Goal: Task Accomplishment & Management: Use online tool/utility

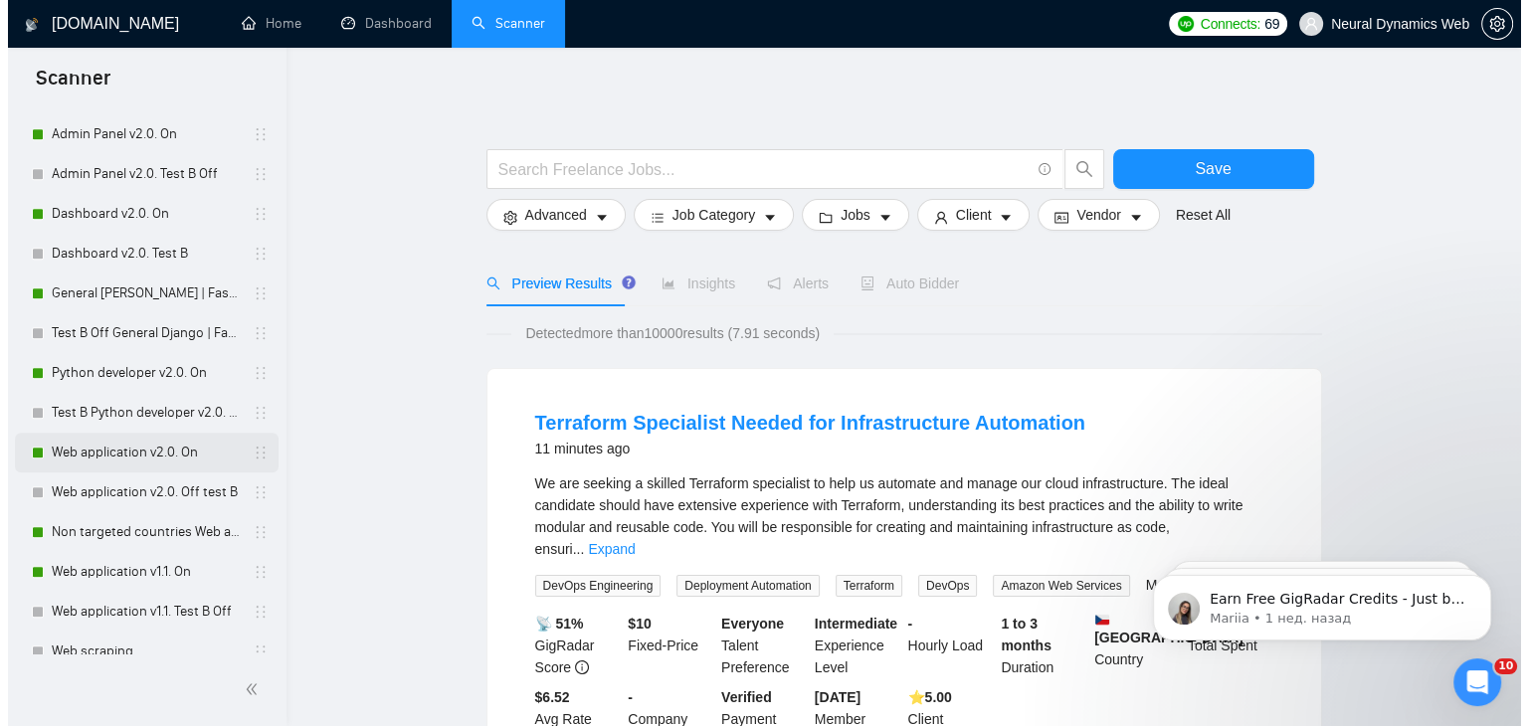
scroll to position [1095, 0]
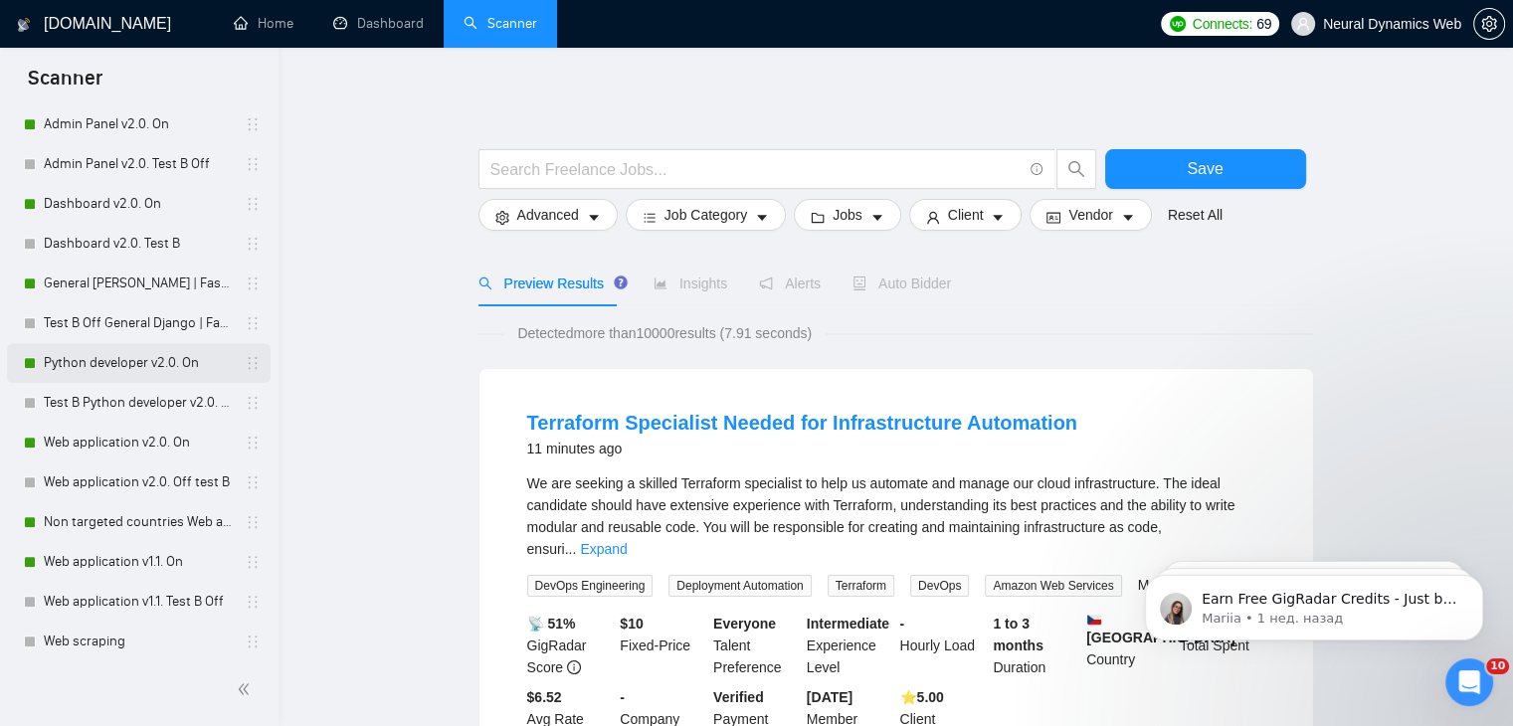
click at [96, 369] on link "Python developer v2.0. On" at bounding box center [138, 363] width 189 height 40
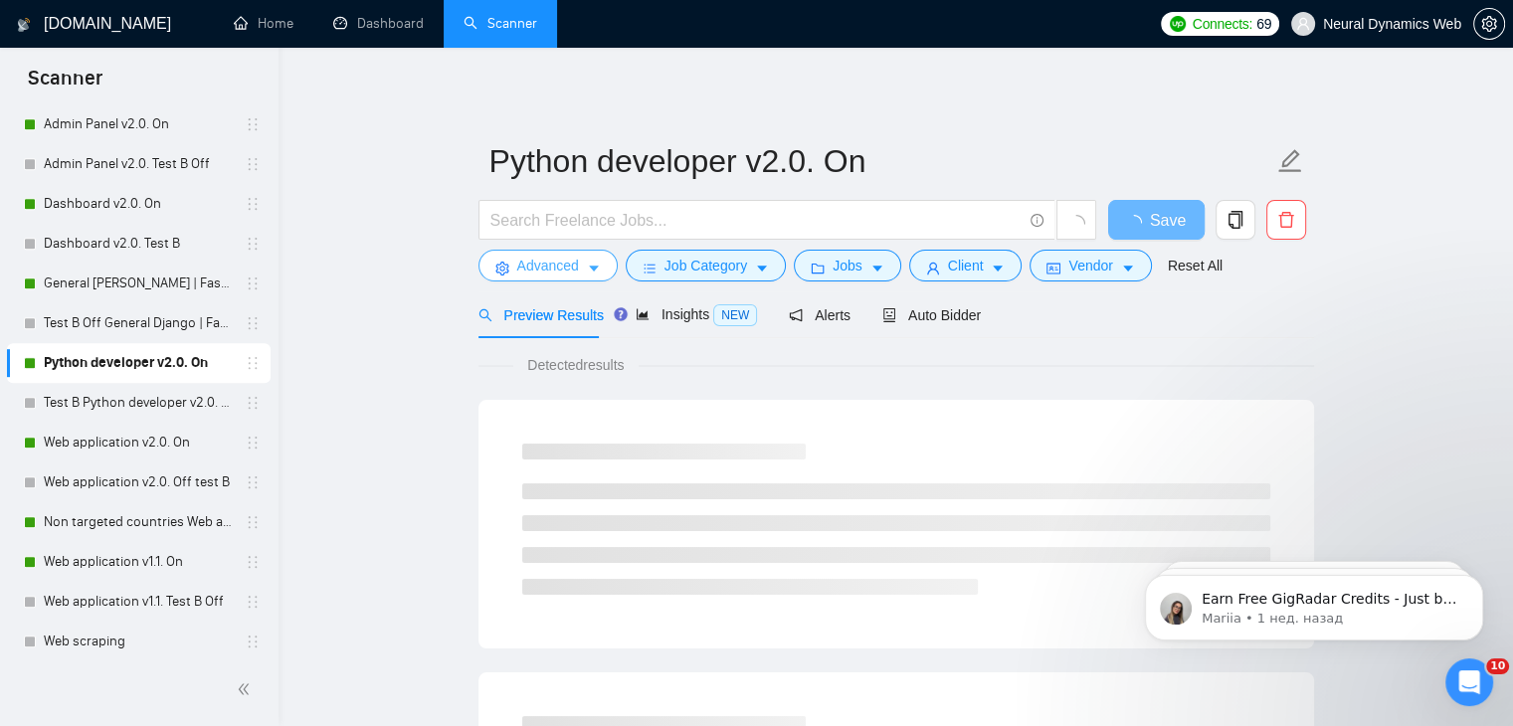
click at [611, 266] on button "Advanced" at bounding box center [548, 266] width 139 height 32
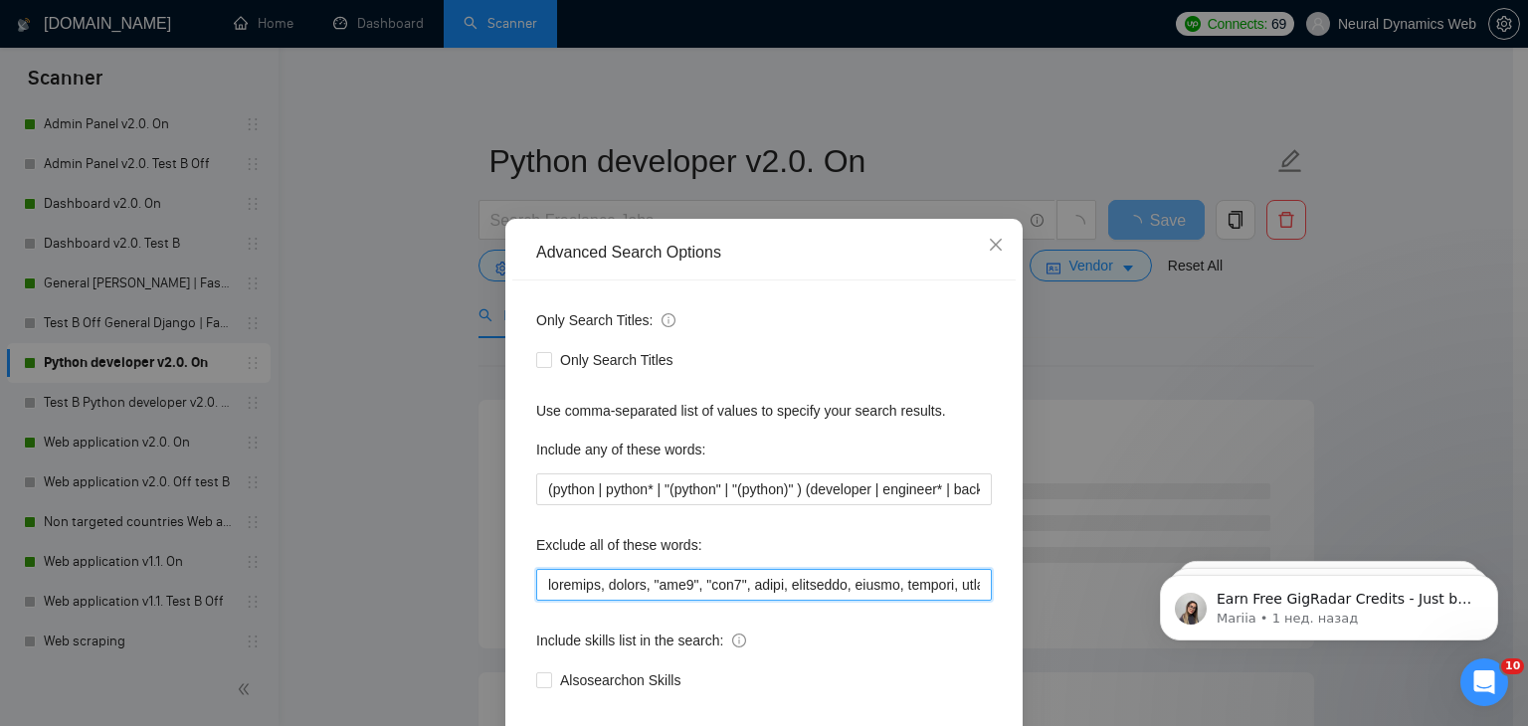
click at [705, 577] on input "text" at bounding box center [764, 585] width 456 height 32
click at [705, 576] on input "text" at bounding box center [764, 585] width 456 height 32
